Goal: Information Seeking & Learning: Find specific page/section

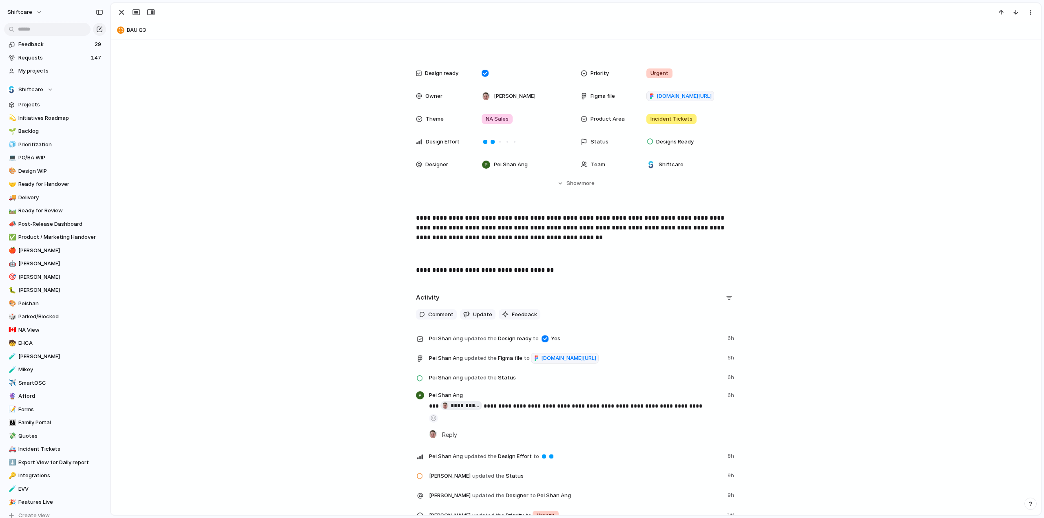
scroll to position [163, 0]
click at [541, 362] on span "figma.com/design/tQjOxyoE1sJpoywjJxVG6u/Enable-Default-%E2%80%9CPrivate-Mode%E2…" at bounding box center [568, 358] width 55 height 8
click at [434, 314] on span "Comment" at bounding box center [440, 314] width 25 height 8
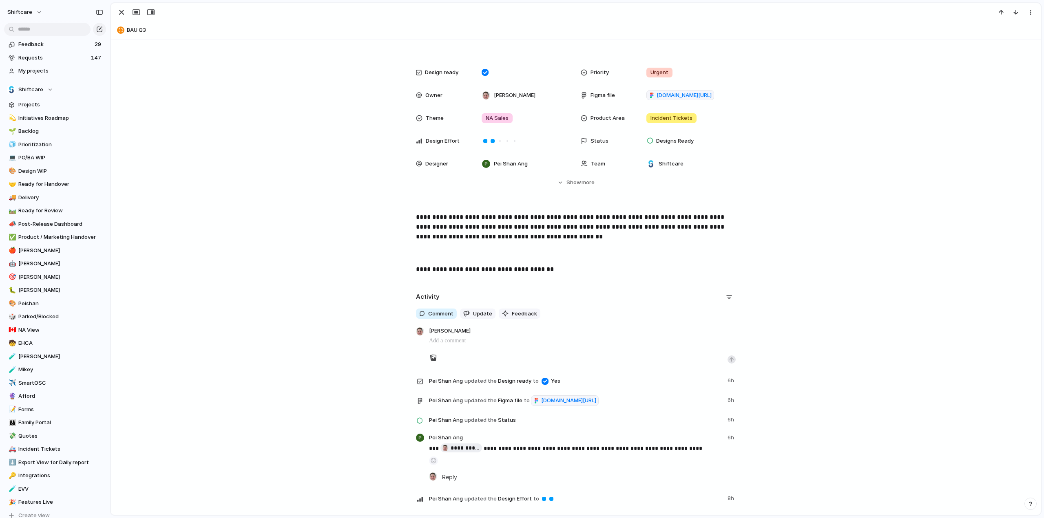
click at [553, 398] on div "**********" at bounding box center [576, 473] width 320 height 196
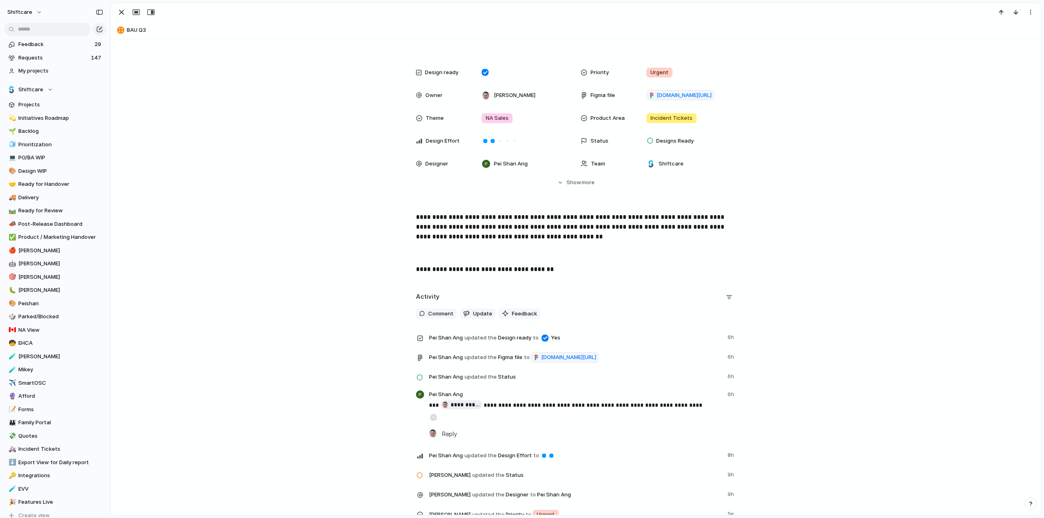
click at [479, 354] on span "updated the" at bounding box center [480, 358] width 32 height 8
click at [470, 355] on span "updated the" at bounding box center [480, 358] width 32 height 8
click at [428, 316] on span "Comment" at bounding box center [440, 314] width 25 height 8
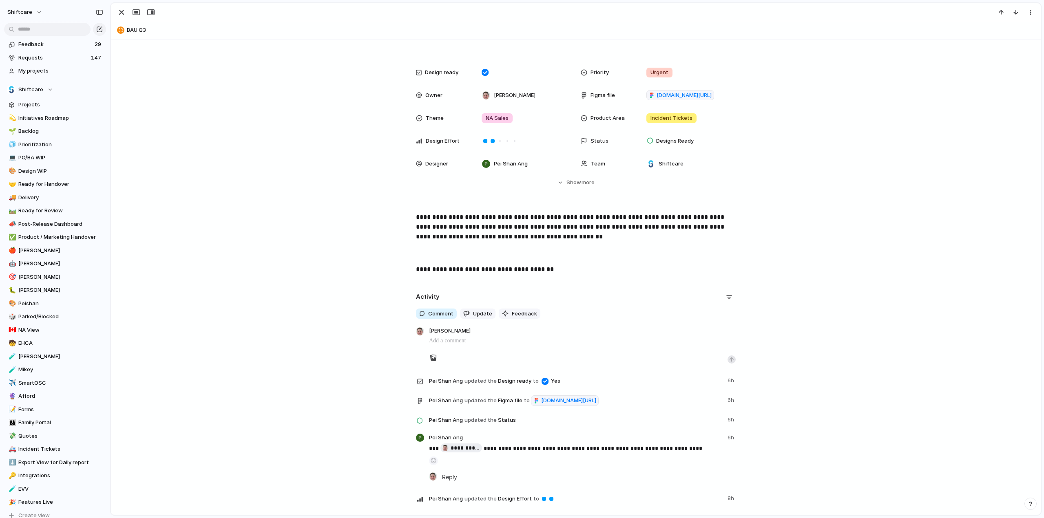
scroll to position [164, 0]
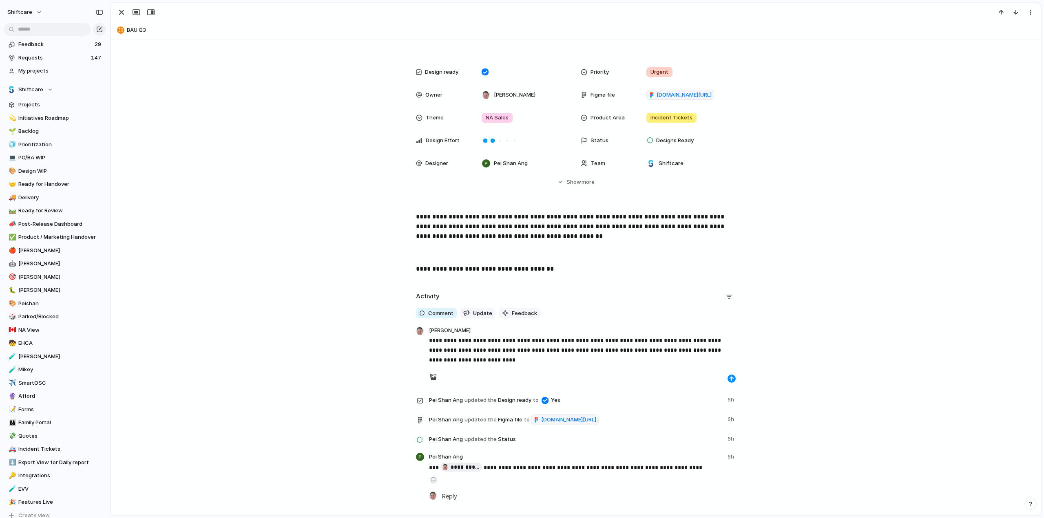
drag, startPoint x: 729, startPoint y: 378, endPoint x: 473, endPoint y: 212, distance: 306.1
click at [729, 378] on div "button" at bounding box center [731, 378] width 5 height 5
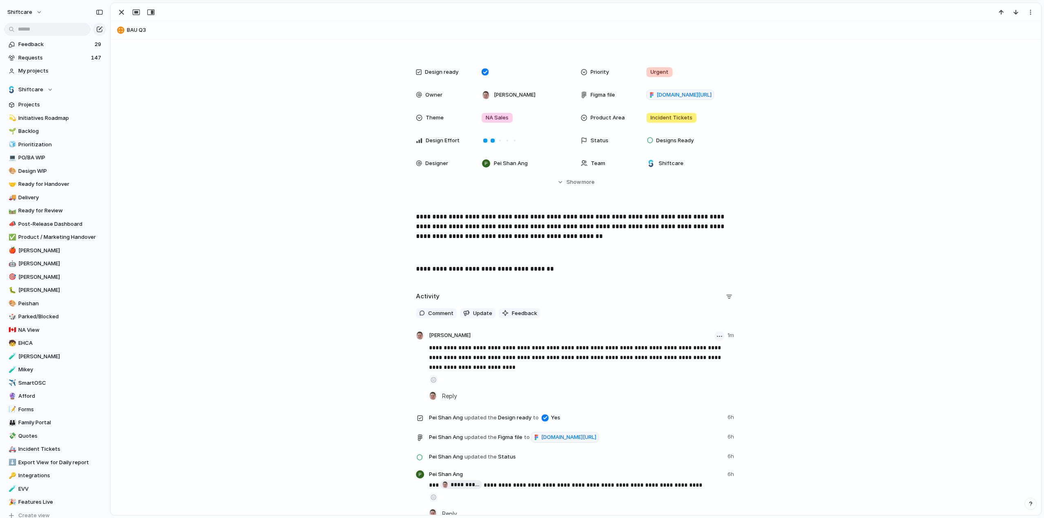
click at [716, 334] on button "button" at bounding box center [719, 337] width 10 height 10
click at [693, 352] on span "Edit" at bounding box center [690, 353] width 10 height 8
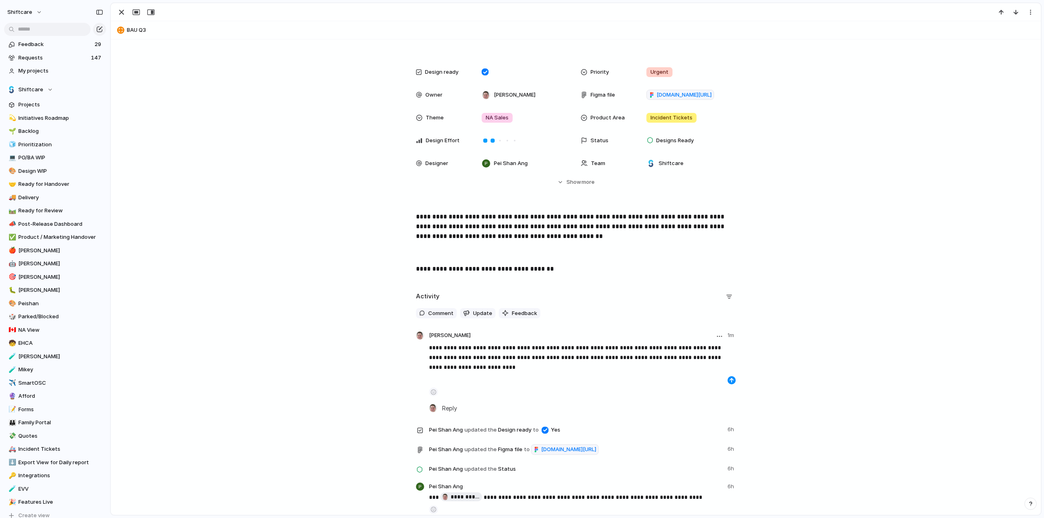
drag, startPoint x: 435, startPoint y: 347, endPoint x: 437, endPoint y: 352, distance: 5.5
click at [435, 347] on p "**********" at bounding box center [582, 357] width 307 height 29
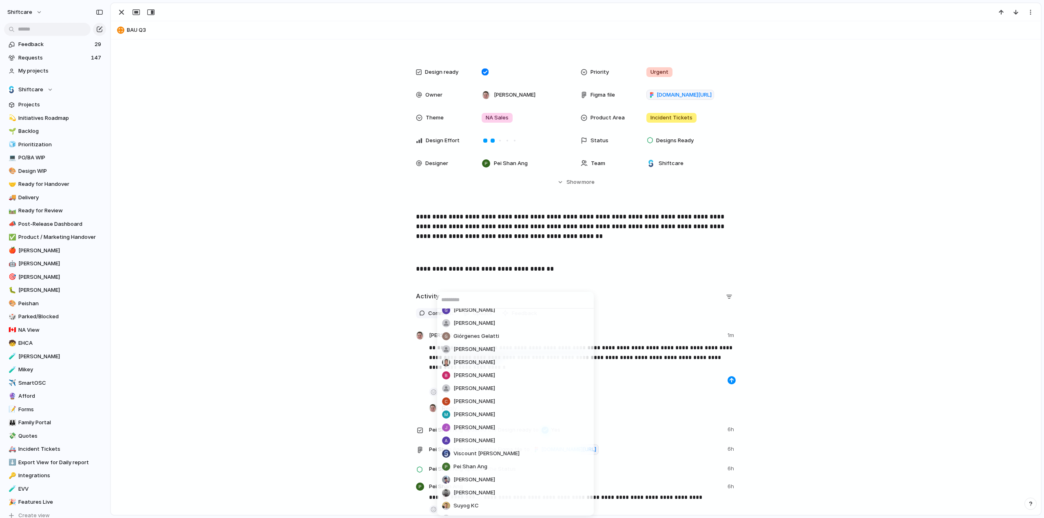
scroll to position [0, 0]
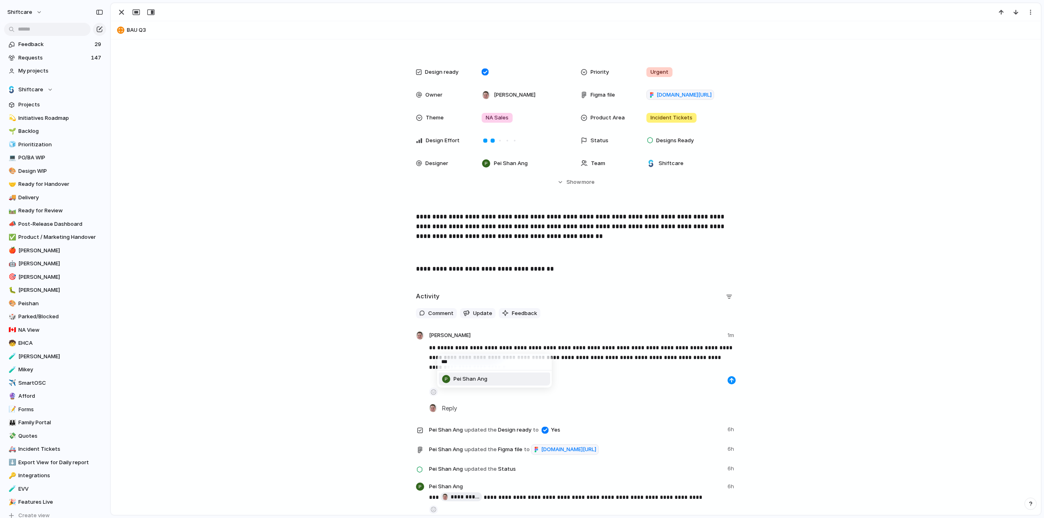
type input "***"
click at [480, 381] on span "Pei Shan Ang" at bounding box center [470, 379] width 34 height 8
drag, startPoint x: 727, startPoint y: 377, endPoint x: 340, endPoint y: 163, distance: 443.2
click at [727, 376] on button "button" at bounding box center [731, 380] width 8 height 8
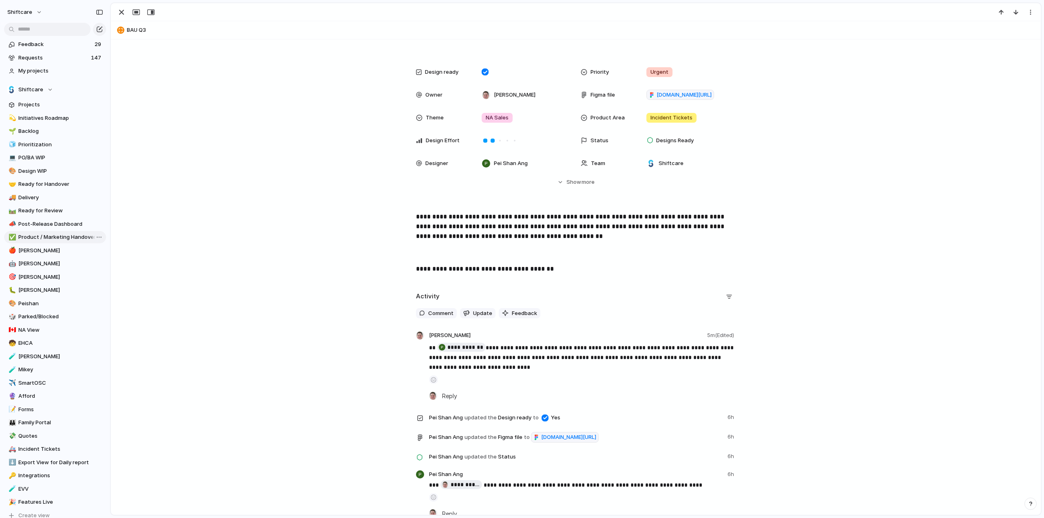
click at [40, 238] on span "Product / Marketing Handover" at bounding box center [60, 237] width 85 height 8
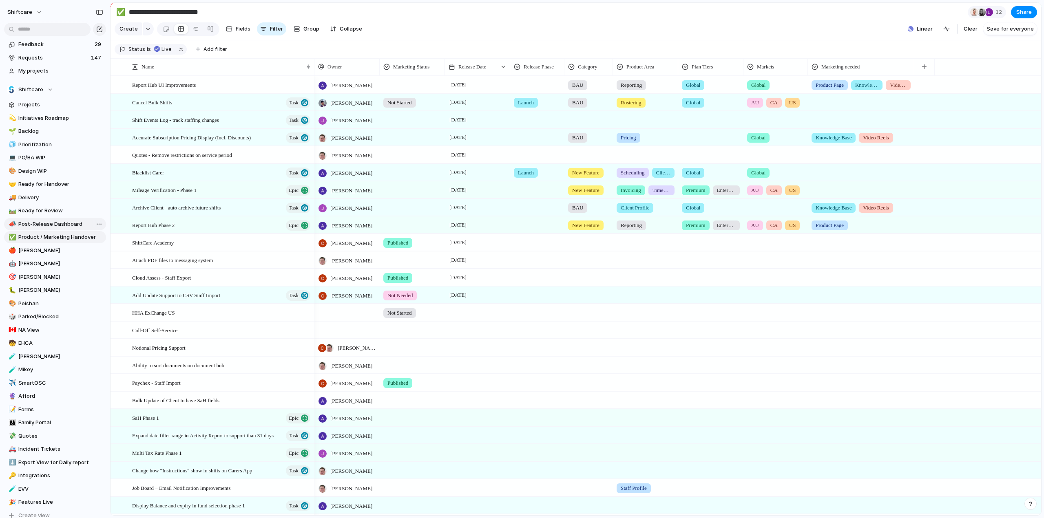
click at [42, 224] on span "Post-Release Dashboard" at bounding box center [60, 224] width 85 height 8
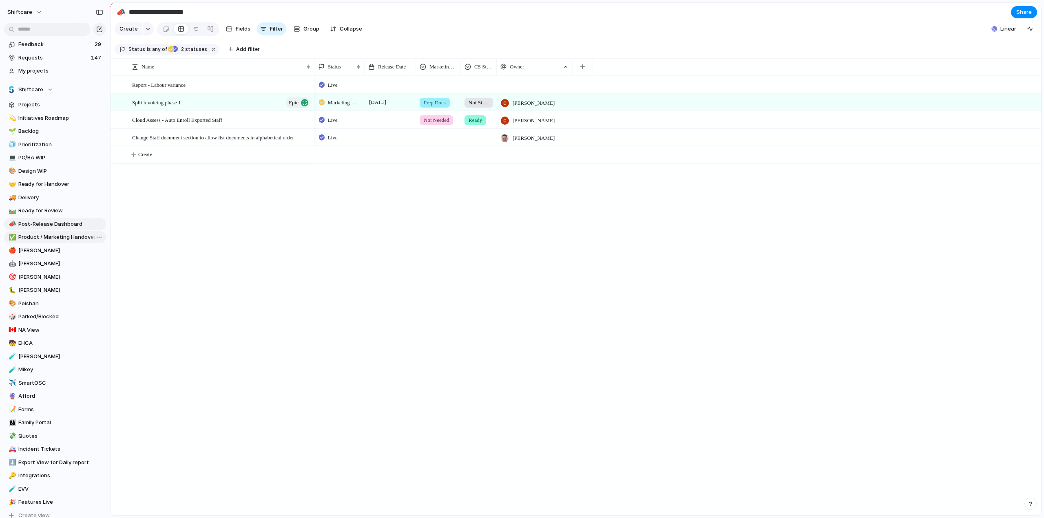
click at [40, 238] on span "Product / Marketing Handover" at bounding box center [60, 237] width 85 height 8
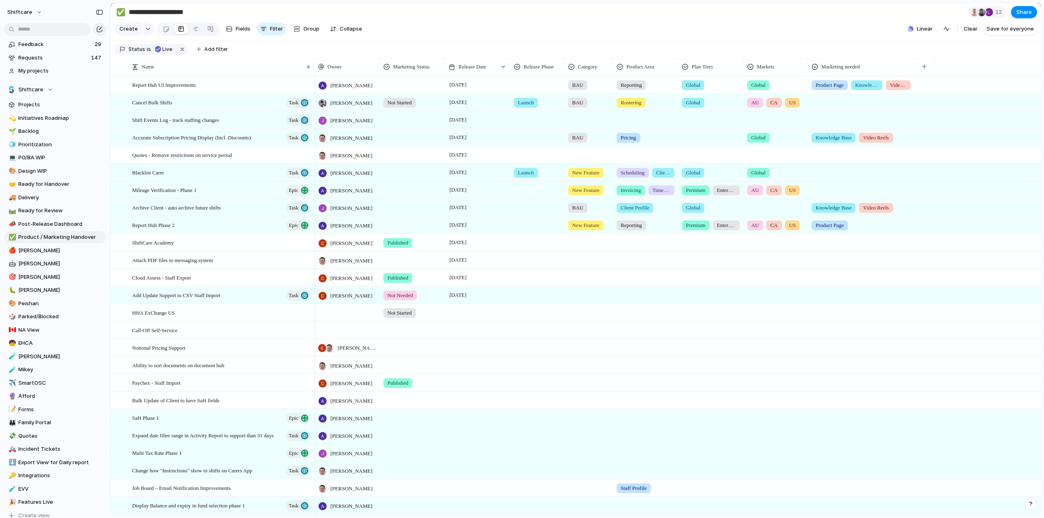
type input "**********"
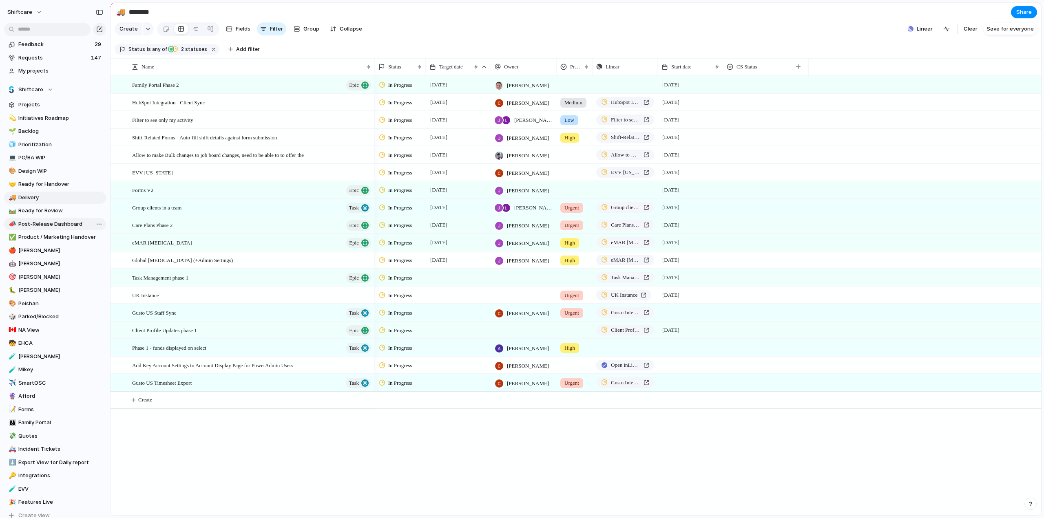
click at [36, 222] on span "Post-Release Dashboard" at bounding box center [60, 224] width 85 height 8
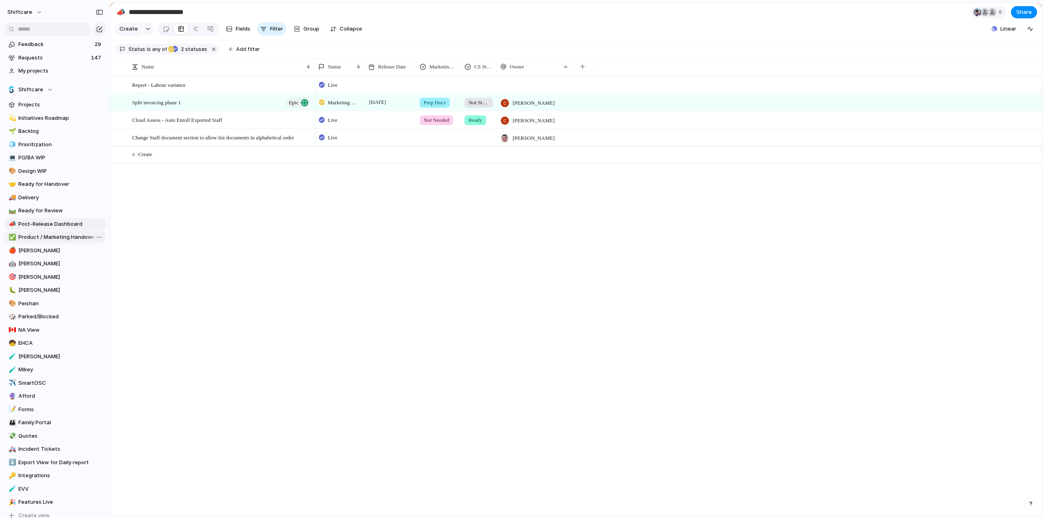
click at [34, 236] on span "Product / Marketing Handover" at bounding box center [60, 237] width 85 height 8
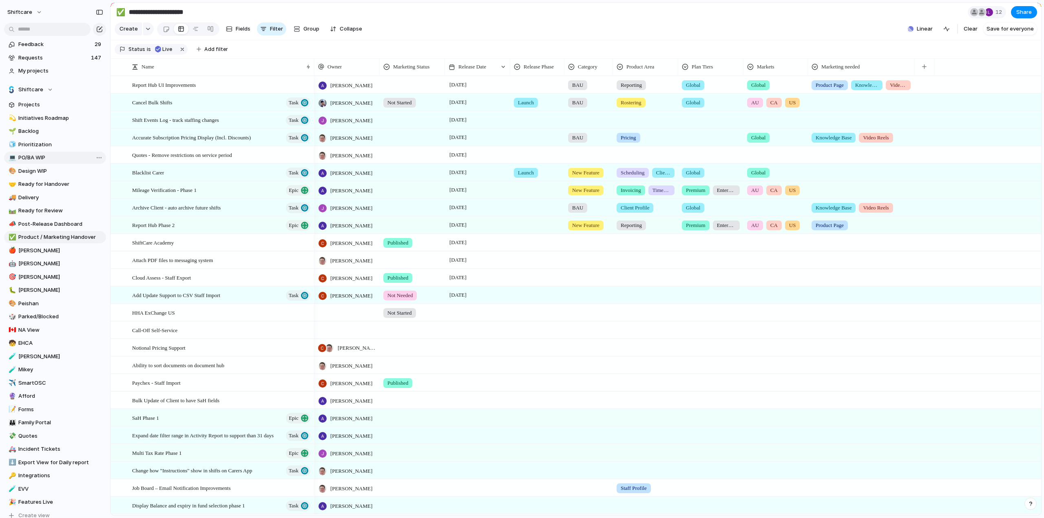
type input "**********"
click at [32, 70] on span "My projects" at bounding box center [60, 71] width 85 height 8
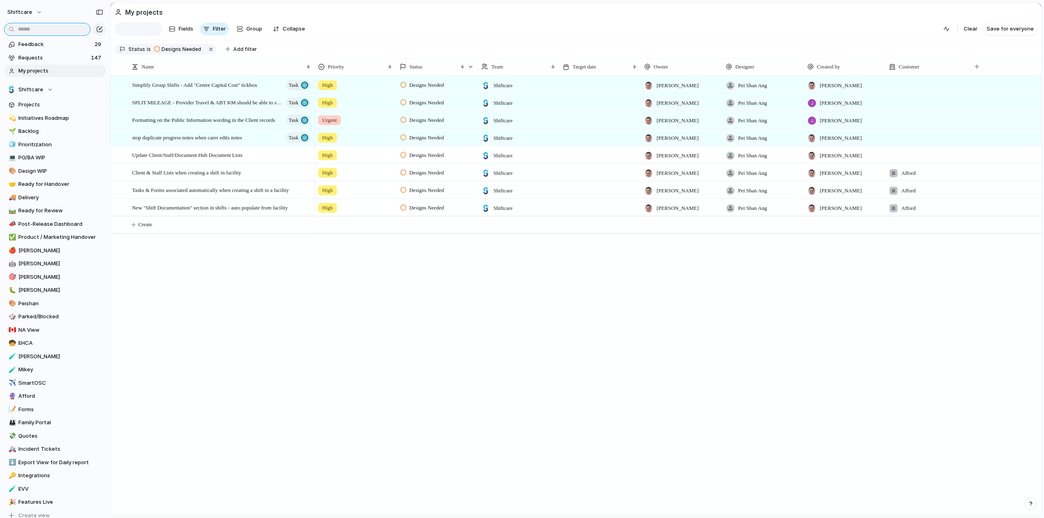
click at [27, 30] on input "text" at bounding box center [47, 29] width 86 height 13
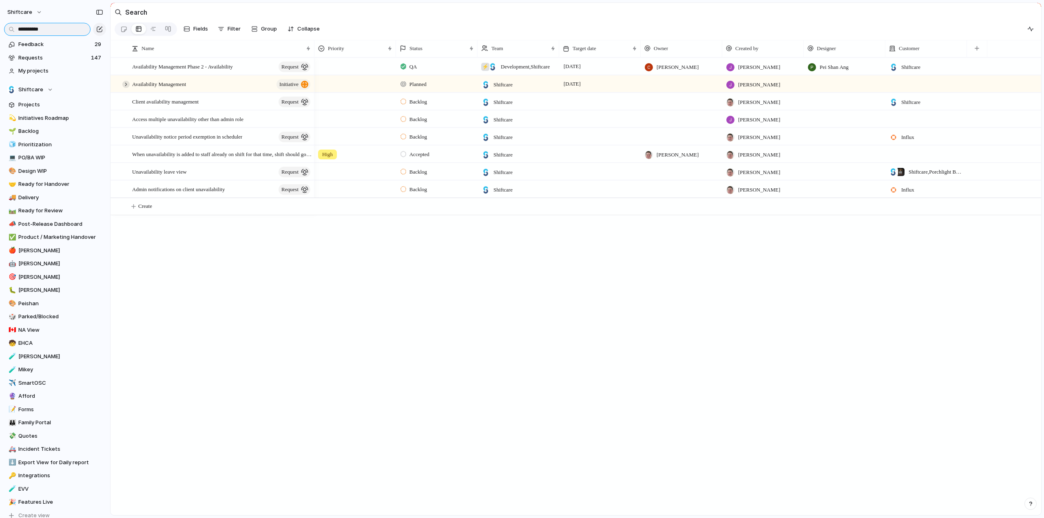
type input "**********"
click at [125, 88] on div at bounding box center [125, 84] width 7 height 7
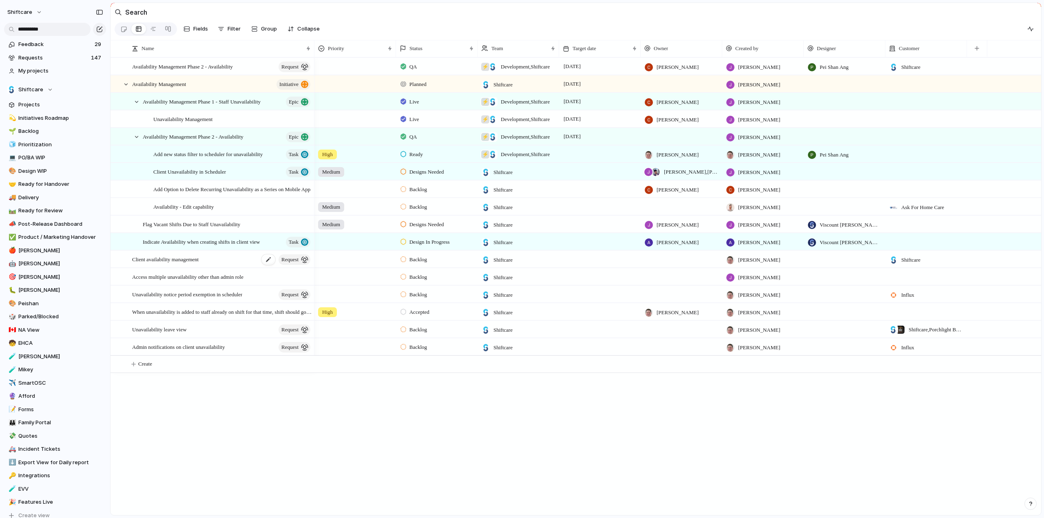
click at [168, 264] on span "Client availability management" at bounding box center [165, 258] width 66 height 9
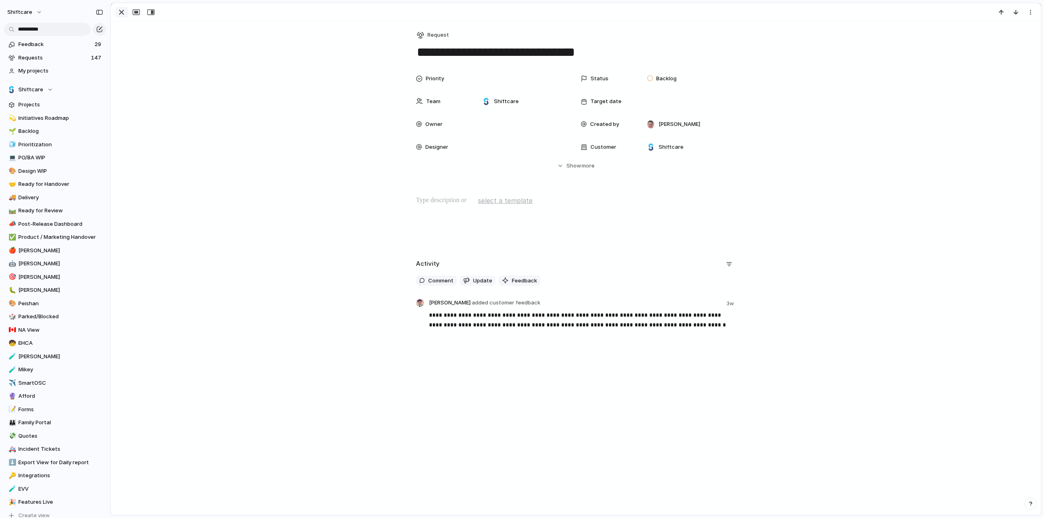
click at [117, 12] on div "button" at bounding box center [122, 12] width 10 height 10
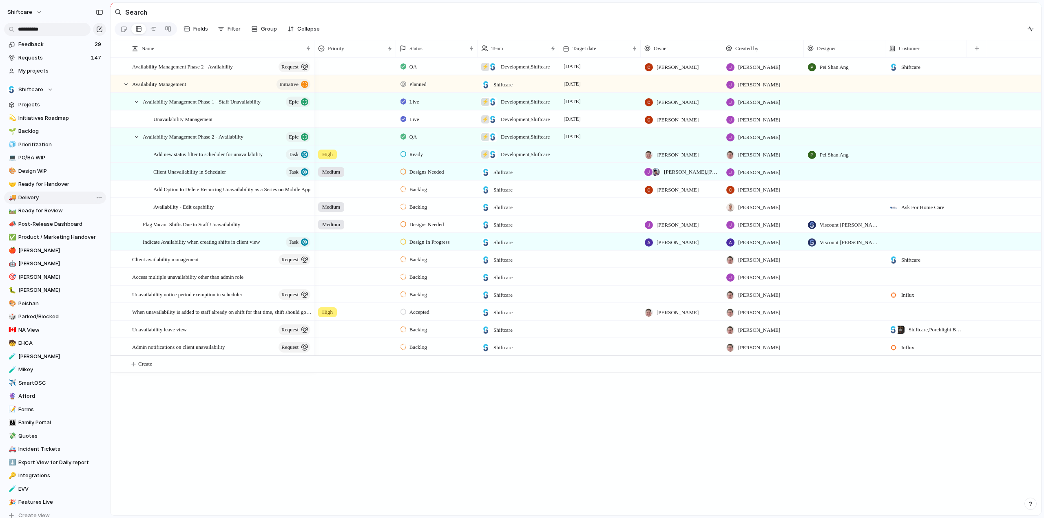
click at [33, 196] on span "Delivery" at bounding box center [60, 198] width 85 height 8
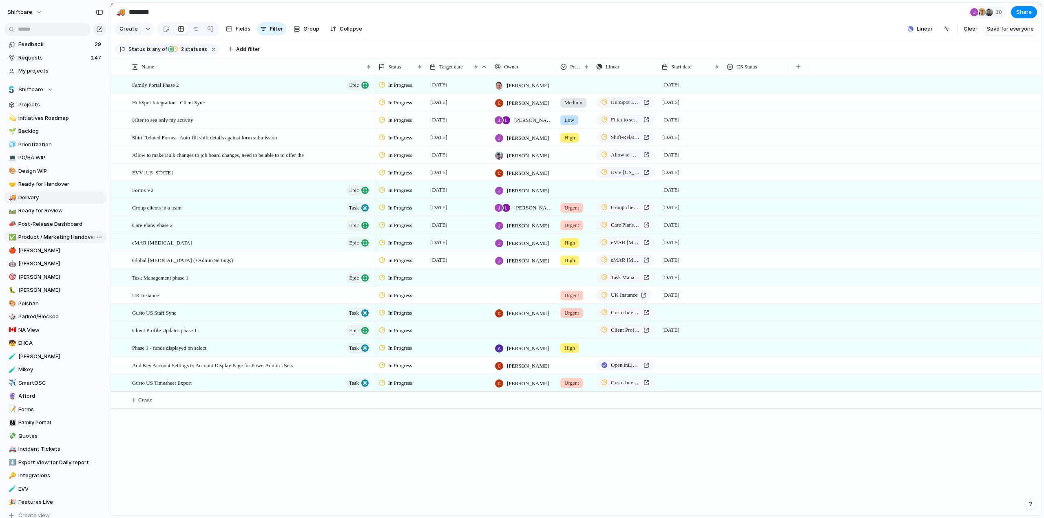
click at [40, 237] on span "Product / Marketing Handover" at bounding box center [60, 237] width 85 height 8
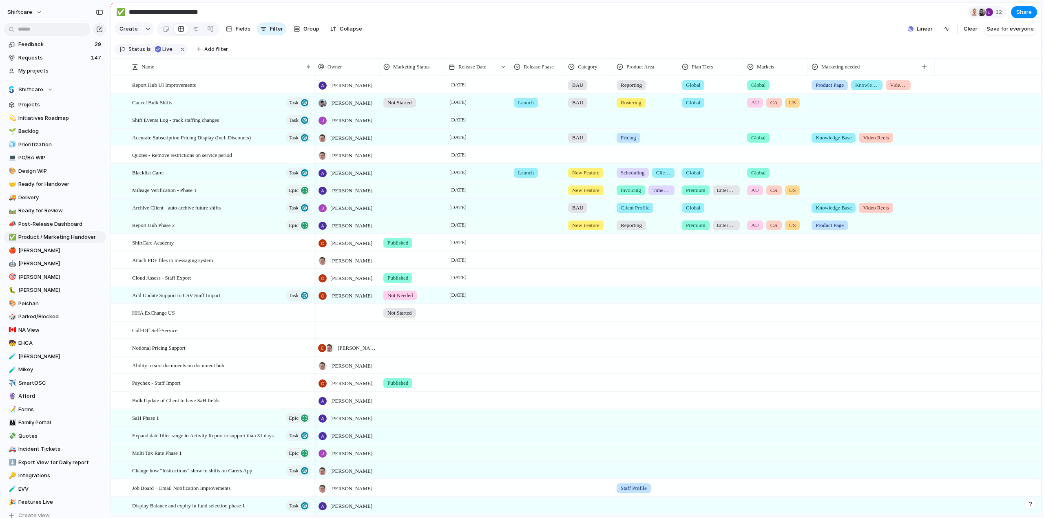
type input "**********"
click at [153, 107] on span "Cancel Bulk Shifts" at bounding box center [152, 101] width 40 height 9
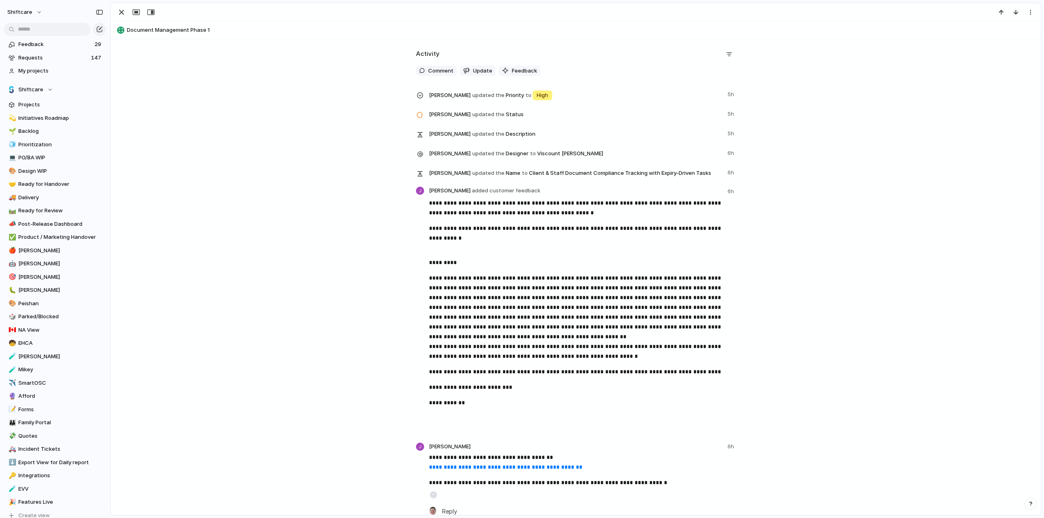
scroll to position [1019, 0]
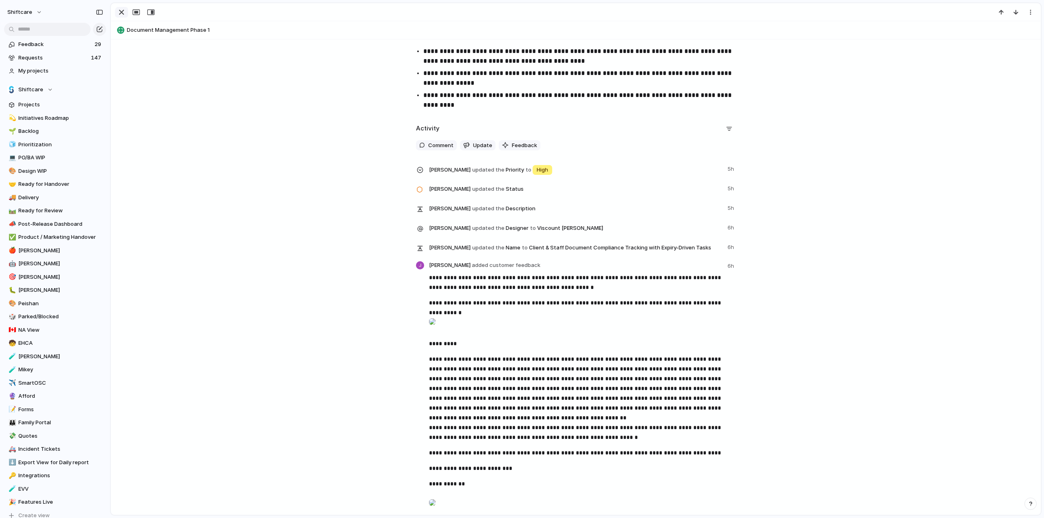
click at [122, 13] on div "button" at bounding box center [122, 12] width 10 height 10
